Goal: Information Seeking & Learning: Learn about a topic

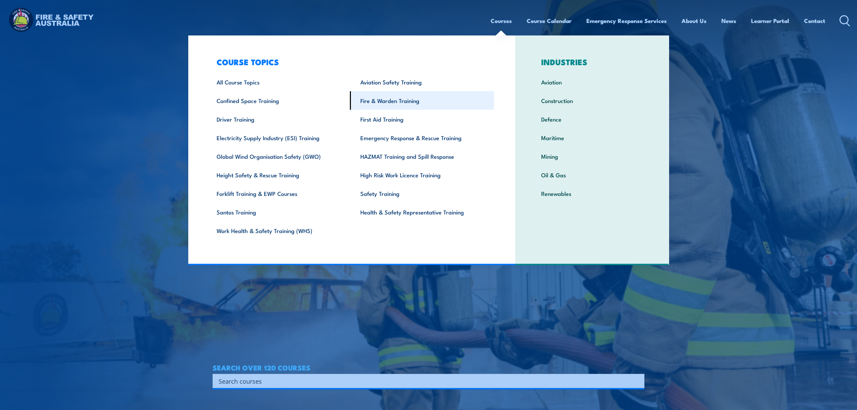
click at [408, 102] on link "Fire & Warden Training" at bounding box center [422, 100] width 144 height 19
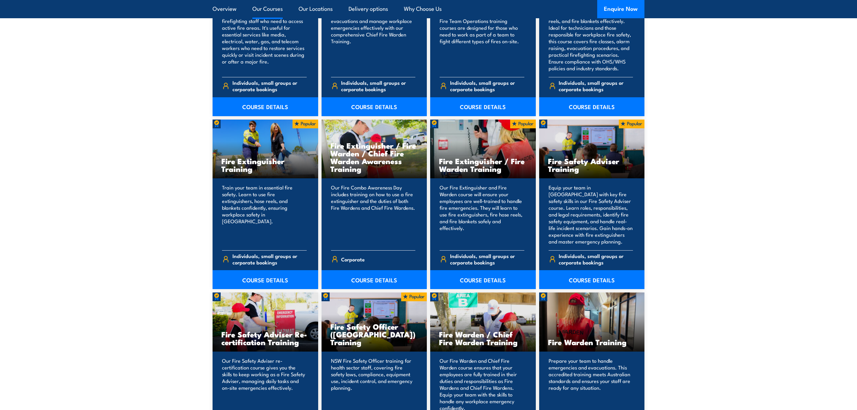
scroll to position [630, 0]
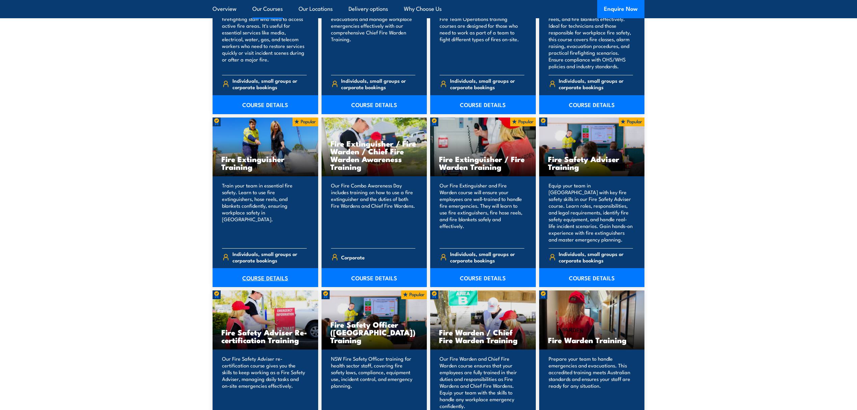
click at [261, 272] on link "COURSE DETAILS" at bounding box center [266, 277] width 106 height 19
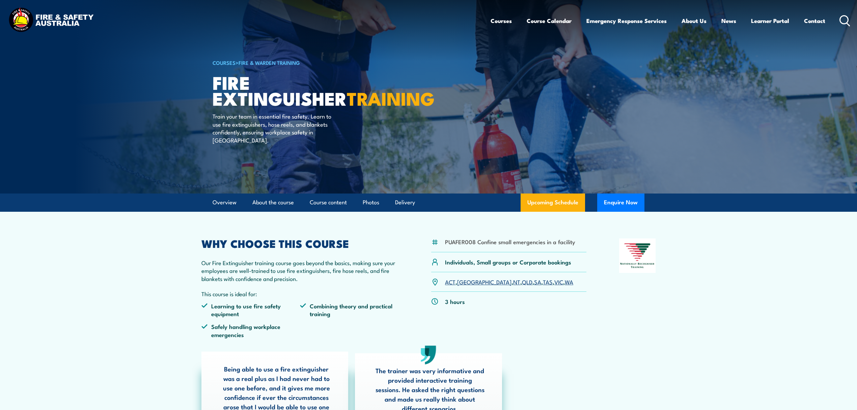
click at [447, 283] on link "ACT" at bounding box center [450, 281] width 10 height 8
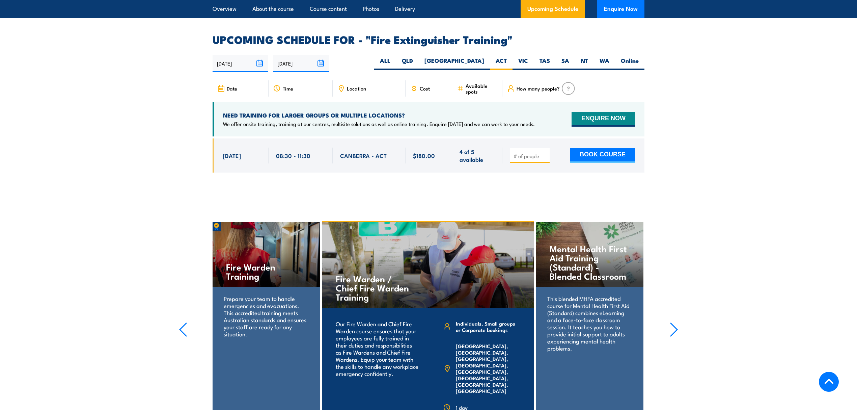
scroll to position [1088, 0]
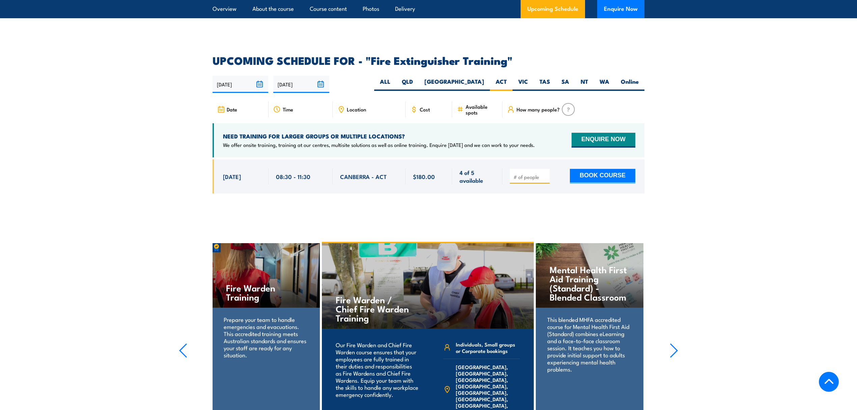
drag, startPoint x: 222, startPoint y: 164, endPoint x: 496, endPoint y: 177, distance: 274.7
click at [496, 177] on div "[DATE] 08:30 - 08:30" at bounding box center [429, 176] width 432 height 34
click at [496, 177] on div "4 of 5 available" at bounding box center [477, 176] width 50 height 34
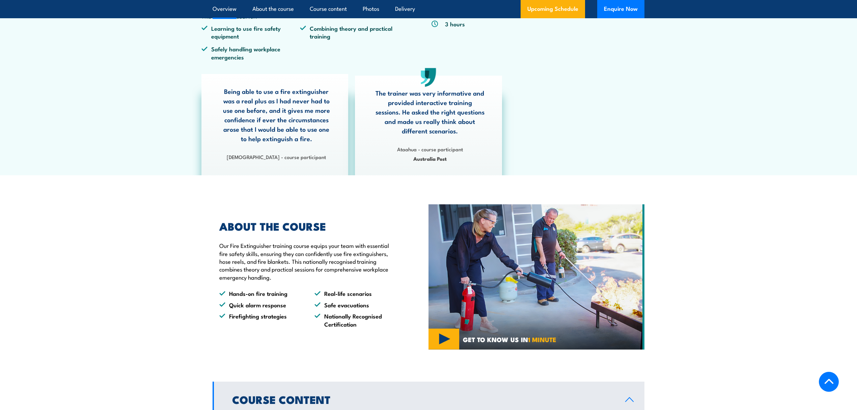
scroll to position [0, 0]
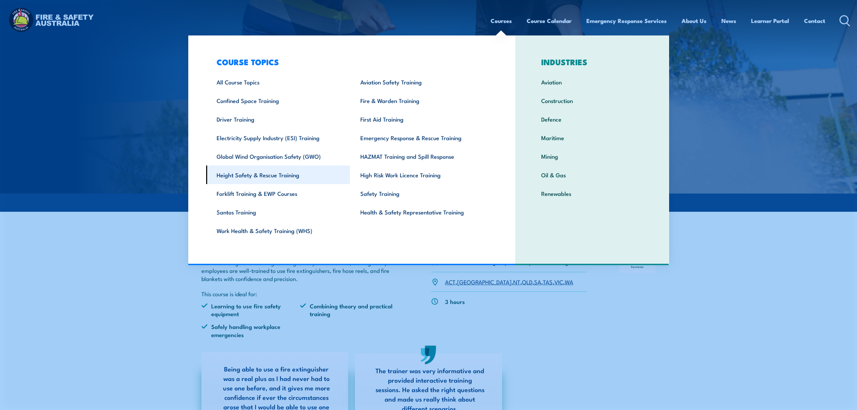
click at [269, 177] on link "Height Safety & Rescue Training" at bounding box center [278, 174] width 144 height 19
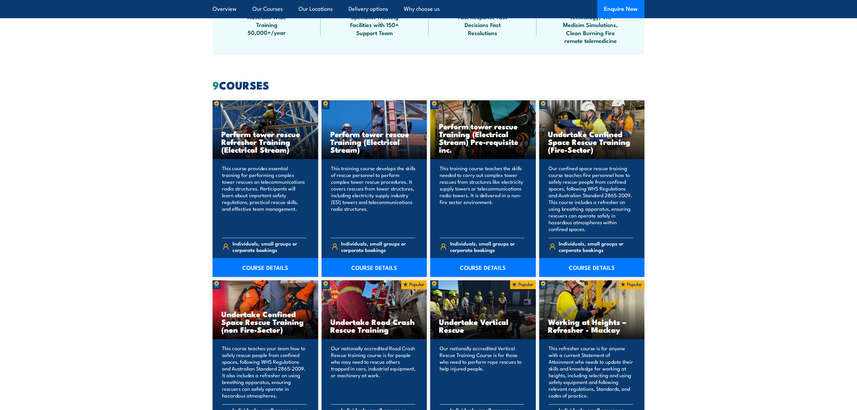
scroll to position [495, 0]
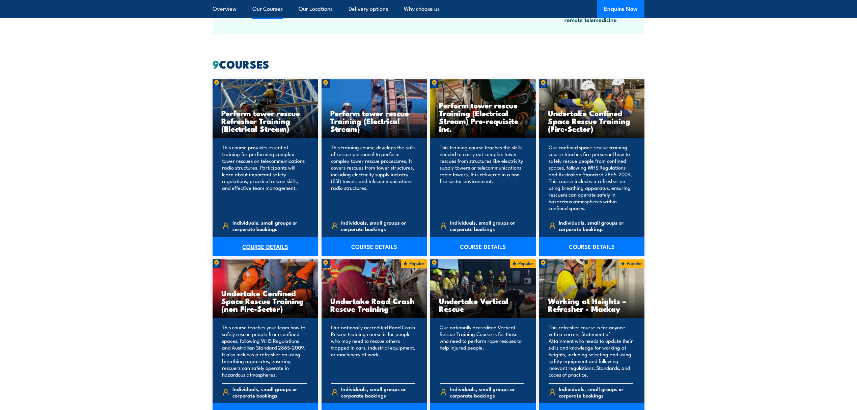
click at [279, 243] on link "COURSE DETAILS" at bounding box center [266, 246] width 106 height 19
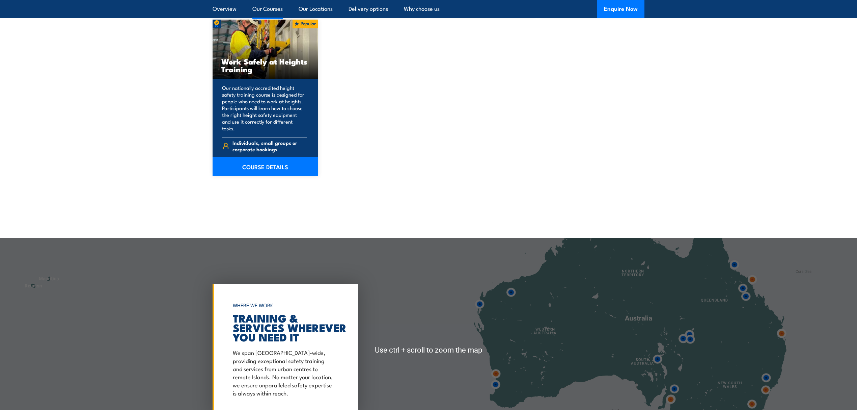
scroll to position [900, 0]
click at [287, 160] on link "COURSE DETAILS" at bounding box center [266, 167] width 106 height 19
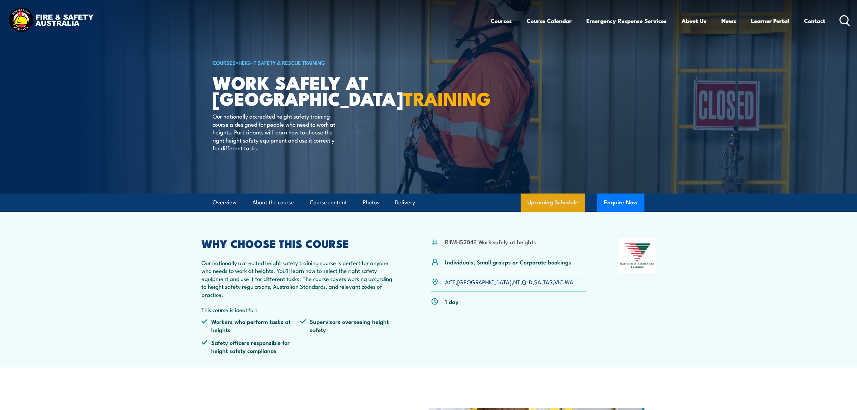
click at [560, 201] on link "Upcoming Schedule" at bounding box center [553, 202] width 64 height 18
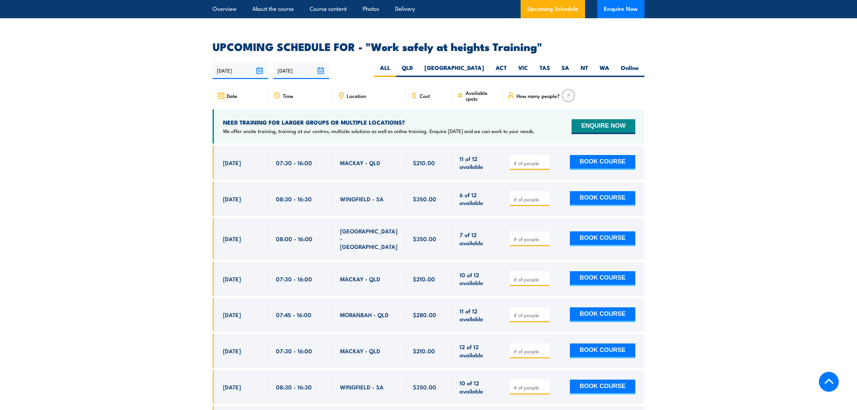
scroll to position [1074, 0]
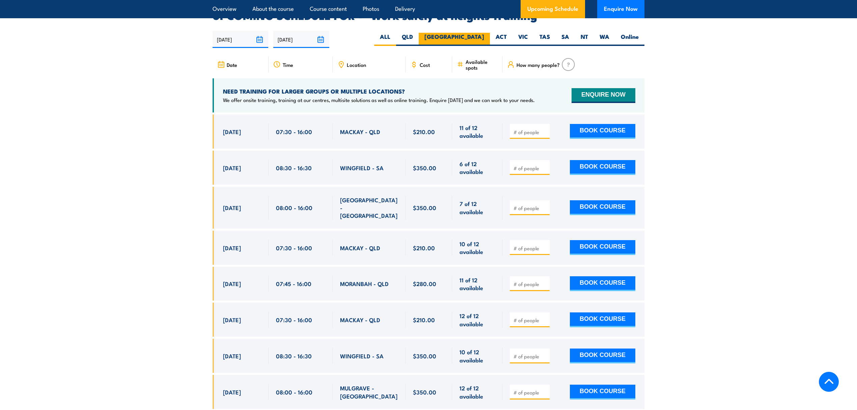
click at [470, 33] on label "[GEOGRAPHIC_DATA]" at bounding box center [454, 39] width 71 height 13
click at [484, 33] on input "[GEOGRAPHIC_DATA]" at bounding box center [486, 35] width 4 height 4
radio input "true"
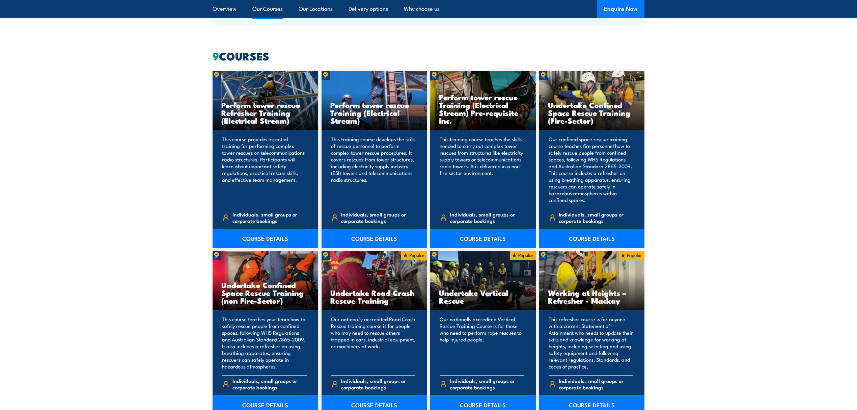
scroll to position [495, 0]
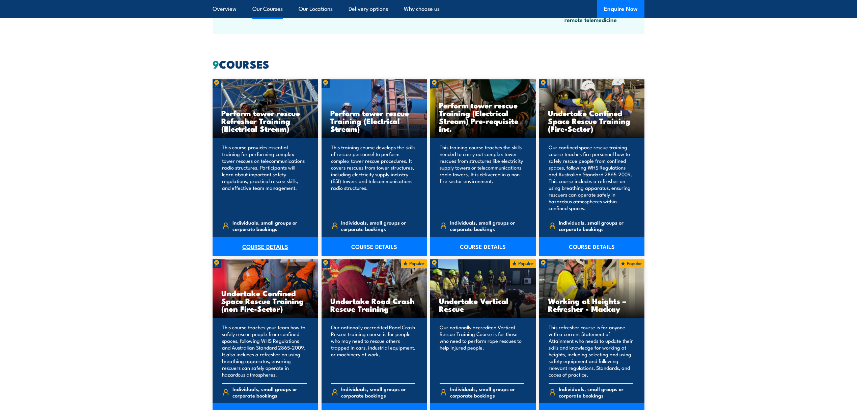
click at [274, 241] on link "COURSE DETAILS" at bounding box center [266, 246] width 106 height 19
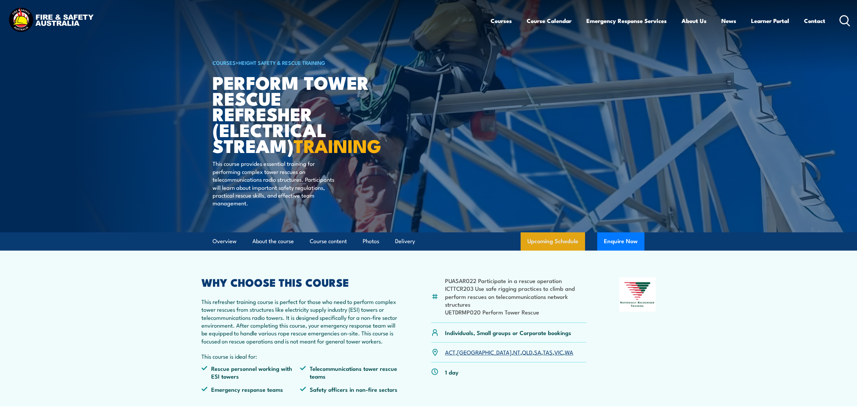
click at [543, 250] on link "Upcoming Schedule" at bounding box center [553, 241] width 64 height 18
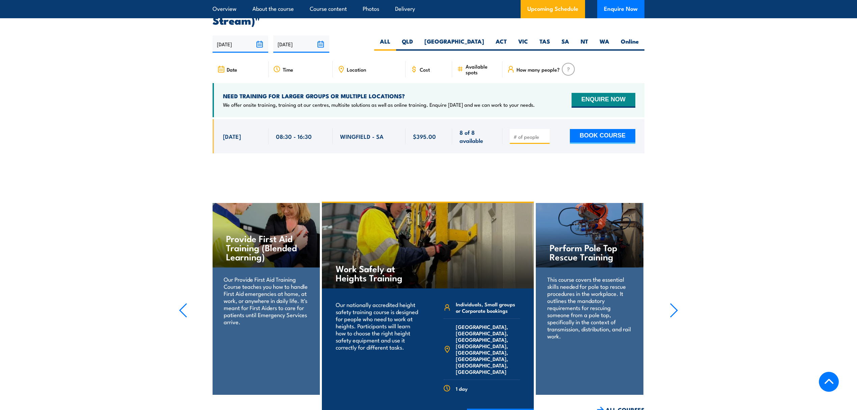
scroll to position [1133, 0]
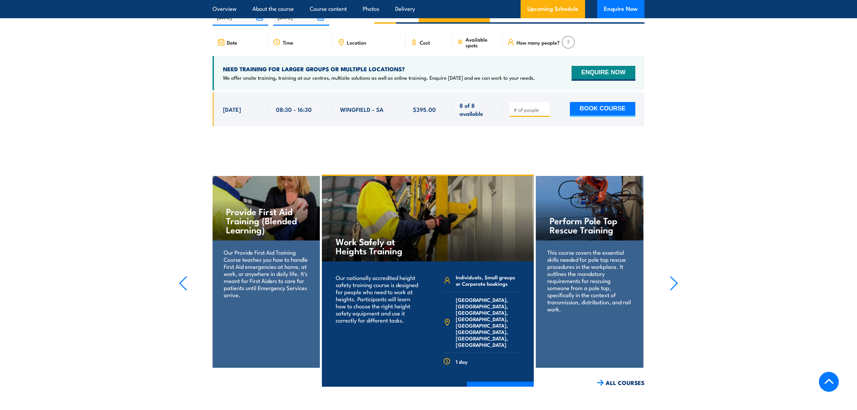
click at [469, 24] on label "NSW" at bounding box center [454, 16] width 71 height 13
click at [484, 15] on input "NSW" at bounding box center [486, 12] width 4 height 4
radio input "true"
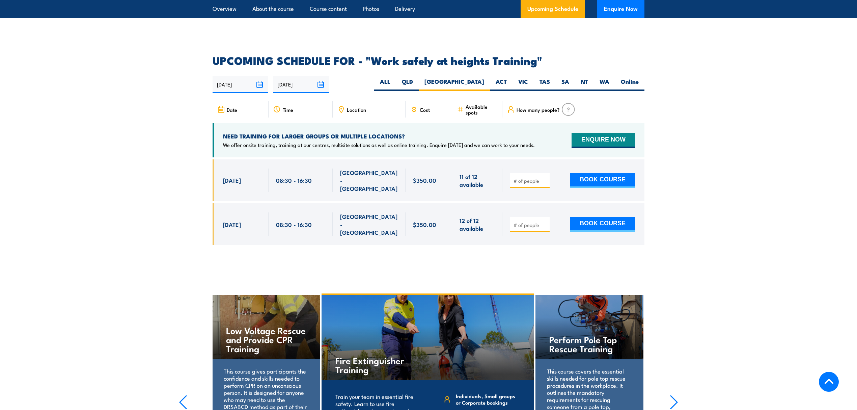
scroll to position [984, 0]
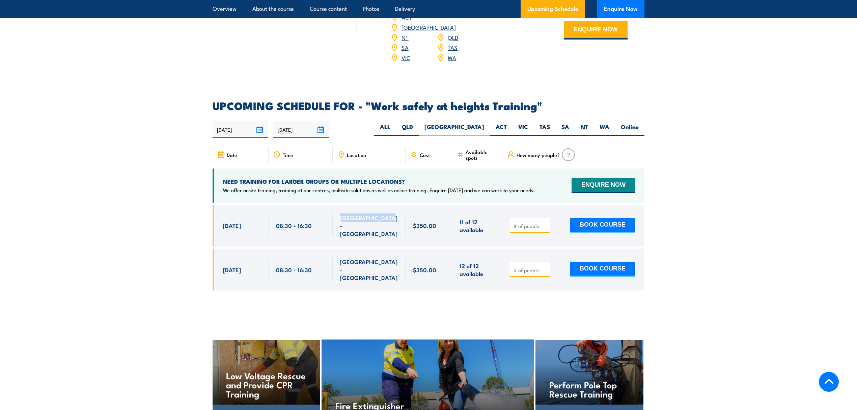
drag, startPoint x: 339, startPoint y: 211, endPoint x: 394, endPoint y: 209, distance: 55.1
click at [394, 209] on div "[GEOGRAPHIC_DATA] - [GEOGRAPHIC_DATA]" at bounding box center [369, 226] width 73 height 42
click at [394, 214] on div "[GEOGRAPHIC_DATA] - [GEOGRAPHIC_DATA]" at bounding box center [369, 226] width 58 height 24
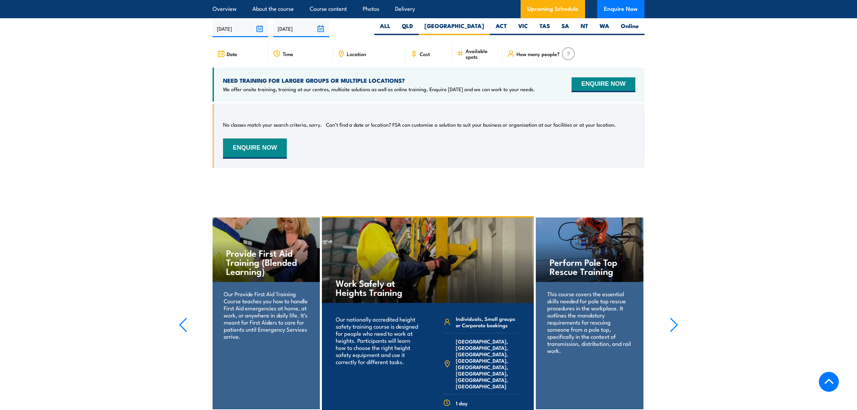
scroll to position [1133, 0]
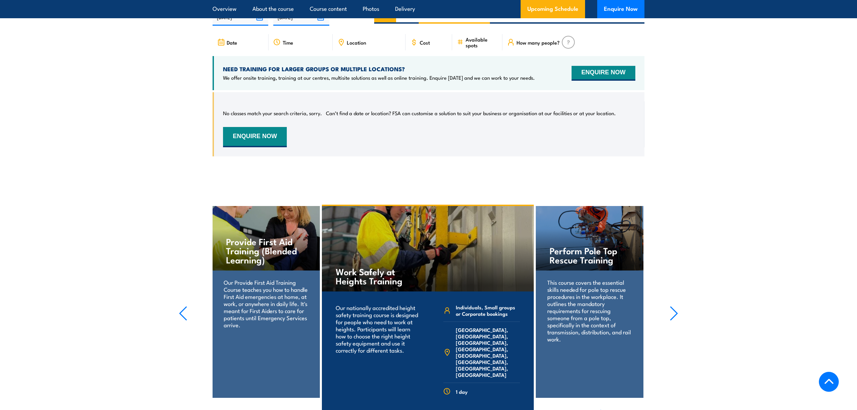
click at [396, 24] on label "ALL" at bounding box center [385, 16] width 22 height 13
click at [395, 15] on input "ALL" at bounding box center [393, 12] width 4 height 4
radio input "true"
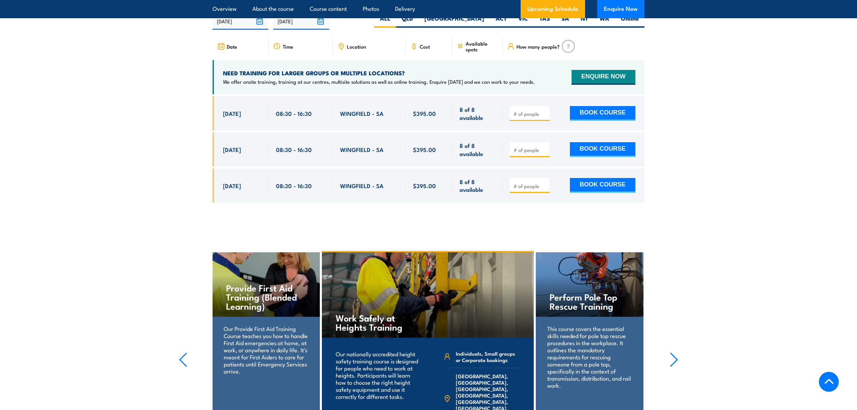
scroll to position [1133, 0]
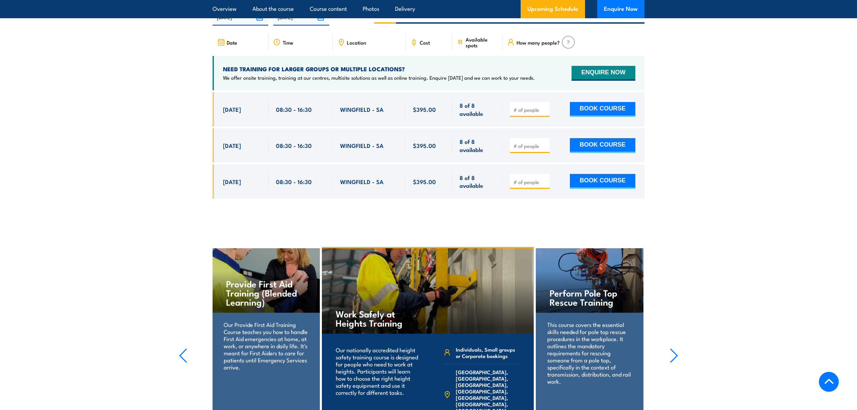
drag, startPoint x: 223, startPoint y: 131, endPoint x: 210, endPoint y: 133, distance: 13.9
click at [210, 133] on section "UPCOMING SCHEDULE FOR - "Perform tower rescue refresher Training (Electrical St…" at bounding box center [428, 94] width 857 height 230
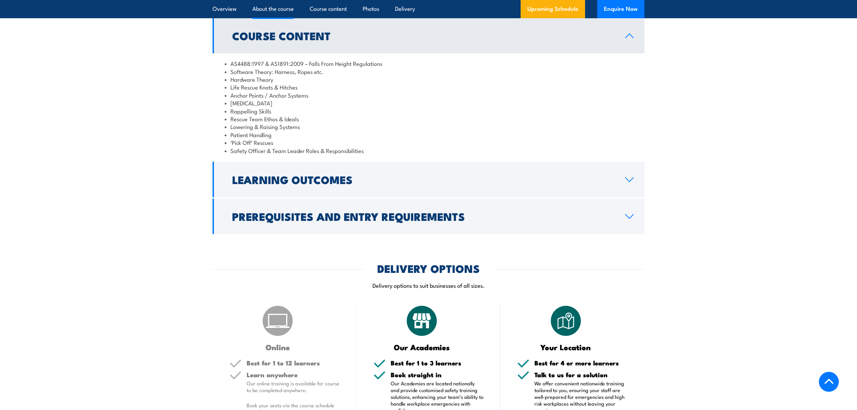
scroll to position [405, 0]
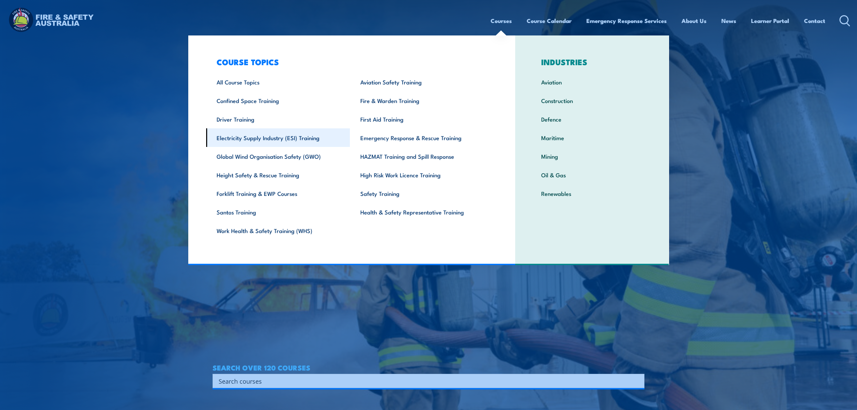
click at [294, 141] on link "Electricity Supply Industry (ESI) Training" at bounding box center [278, 137] width 144 height 19
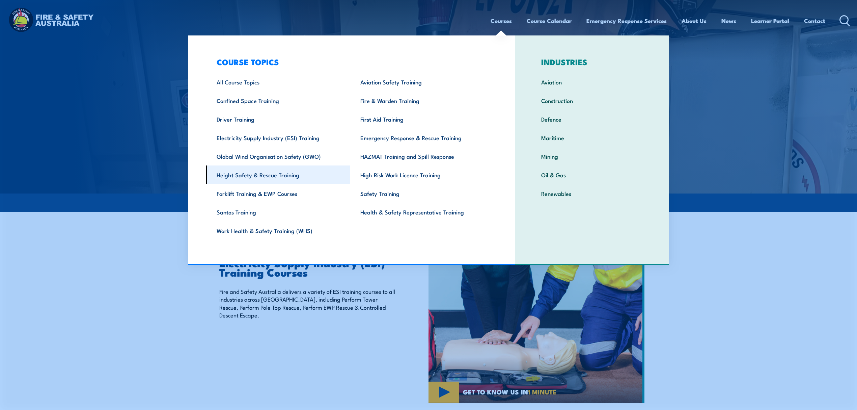
click at [303, 176] on link "Height Safety & Rescue Training" at bounding box center [278, 174] width 144 height 19
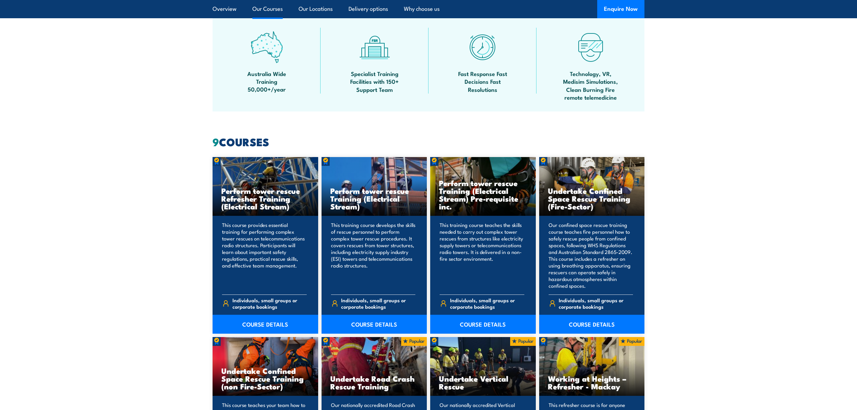
scroll to position [405, 0]
